Goal: Task Accomplishment & Management: Manage account settings

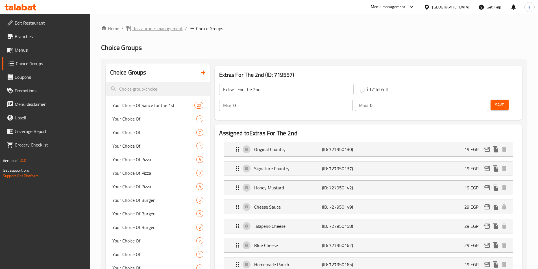
click at [157, 29] on span "Restaurants management" at bounding box center [157, 28] width 50 height 7
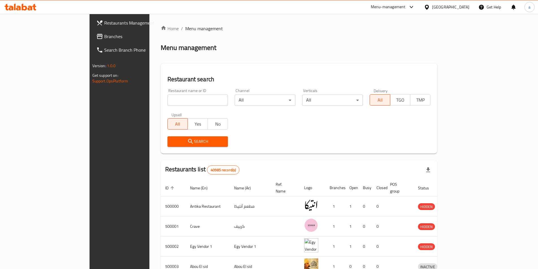
click at [167, 99] on input "search" at bounding box center [197, 100] width 61 height 11
click at [104, 36] on span "Branches" at bounding box center [139, 36] width 71 height 7
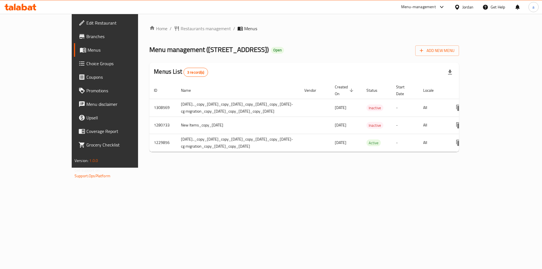
click at [86, 60] on span "Choice Groups" at bounding box center [121, 63] width 71 height 7
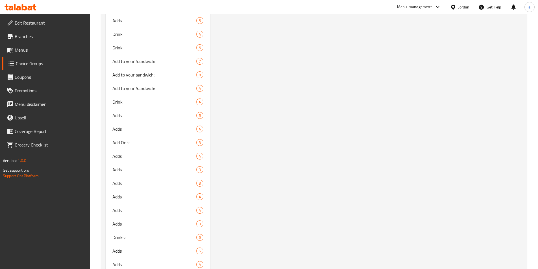
scroll to position [2828, 0]
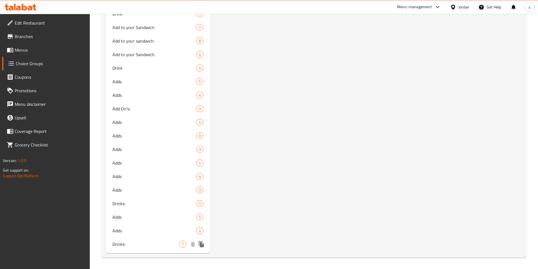
click at [137, 242] on span "Drinks:" at bounding box center [145, 244] width 67 height 7
type input "Drinks:"
type input "المشروبات"
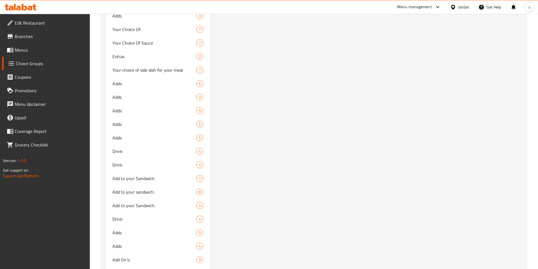
scroll to position [2658, 0]
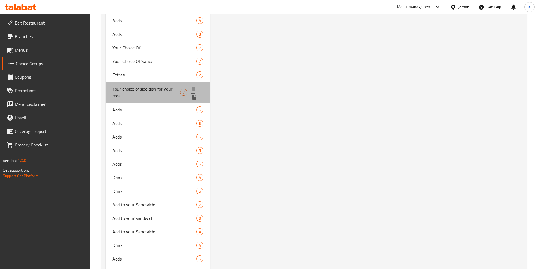
click at [165, 91] on span "Your choice of side dish for your meal" at bounding box center [146, 93] width 68 height 14
type input "Your choice of side dish for your meal"
type input "اختيارك من الطبق الجانبي لوجبتك"
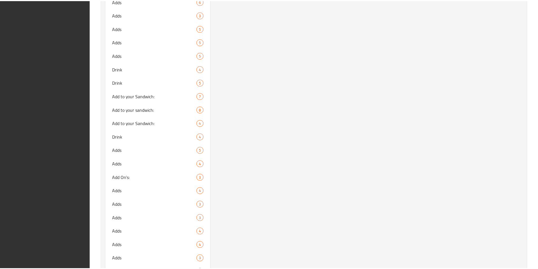
scroll to position [2828, 0]
